Goal: Transaction & Acquisition: Obtain resource

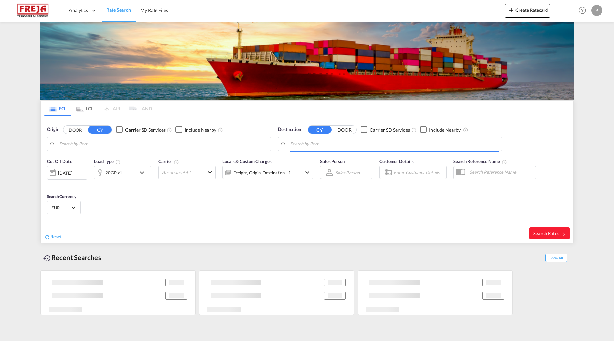
type input "Leixoes, PTLEI"
type input "[GEOGRAPHIC_DATA], DKFRC"
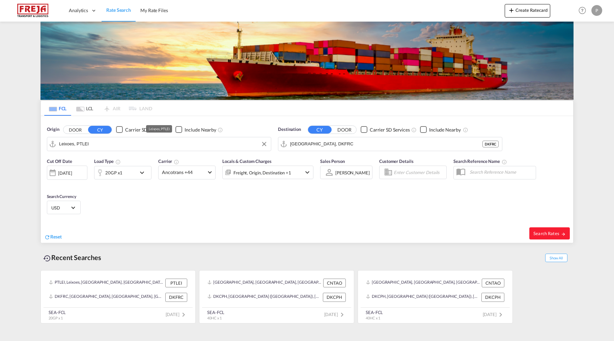
click at [96, 143] on input "Leixoes, PTLEI" at bounding box center [163, 144] width 209 height 10
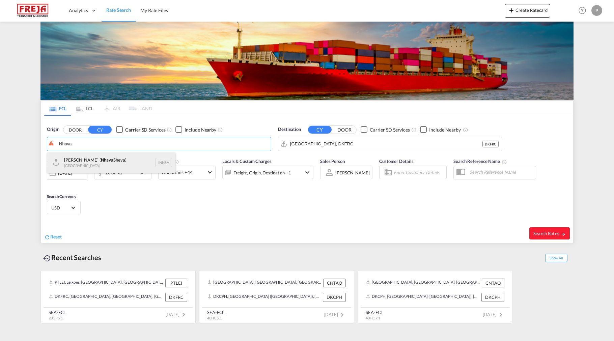
click at [86, 159] on div "[PERSON_NAME] ( [PERSON_NAME]) [GEOGRAPHIC_DATA] INNSA" at bounding box center [111, 163] width 128 height 20
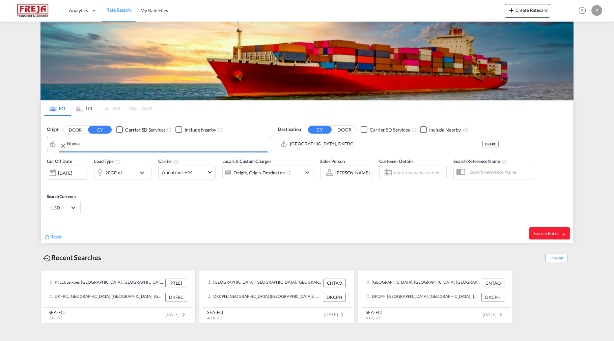
type input "[PERSON_NAME] ([PERSON_NAME]), [GEOGRAPHIC_DATA]"
click at [325, 141] on input "[GEOGRAPHIC_DATA], DKFRC" at bounding box center [394, 144] width 209 height 10
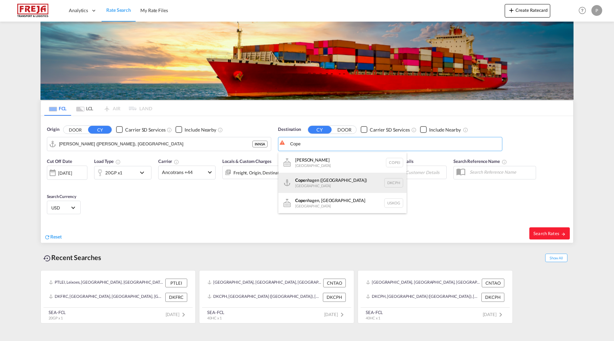
click at [325, 182] on div "Cope nhagen ([GEOGRAPHIC_DATA]) [GEOGRAPHIC_DATA] DKCPH" at bounding box center [342, 183] width 128 height 20
type input "[GEOGRAPHIC_DATA] ([GEOGRAPHIC_DATA]), DKCPH"
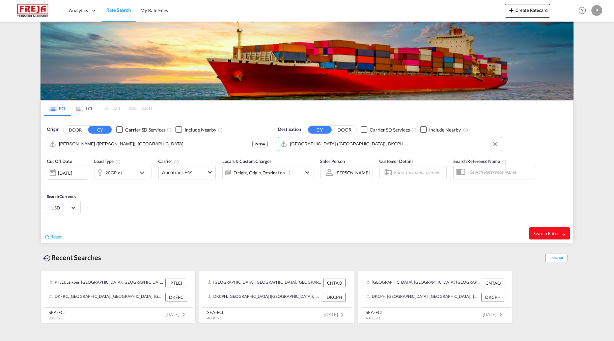
click at [541, 232] on span "Search Rates" at bounding box center [550, 233] width 32 height 5
type input "INNSA to DKCPH / [DATE]"
